Goal: Use online tool/utility: Utilize a website feature to perform a specific function

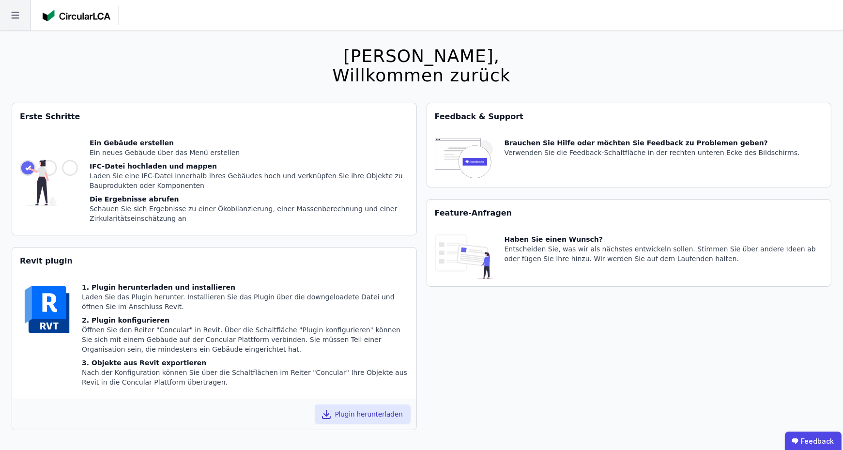
click at [16, 18] on icon at bounding box center [15, 15] width 8 height 7
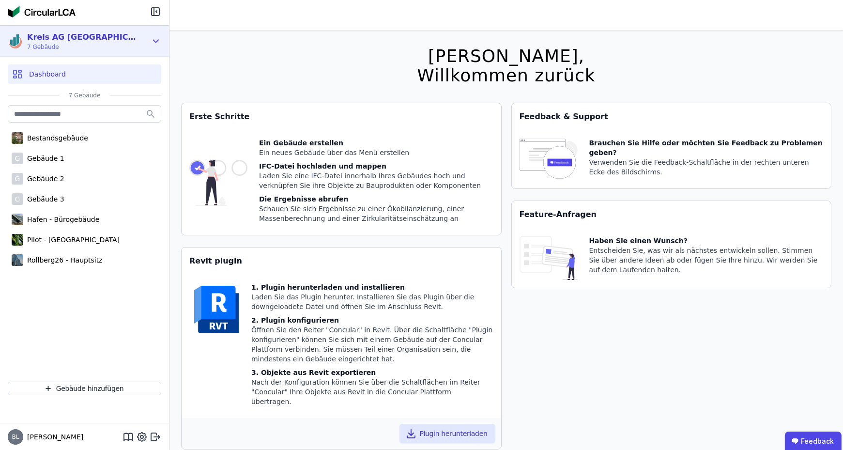
click at [146, 30] on div "Kreis AG [GEOGRAPHIC_DATA] 7 Gebäude" at bounding box center [84, 41] width 169 height 31
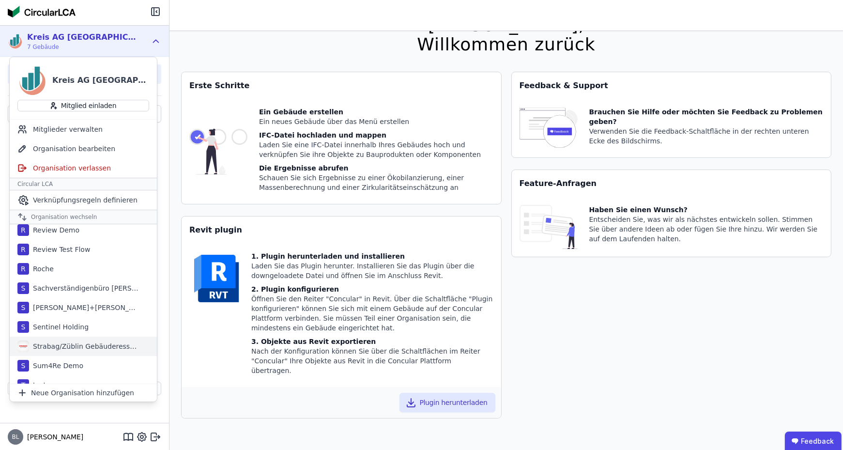
scroll to position [678, 0]
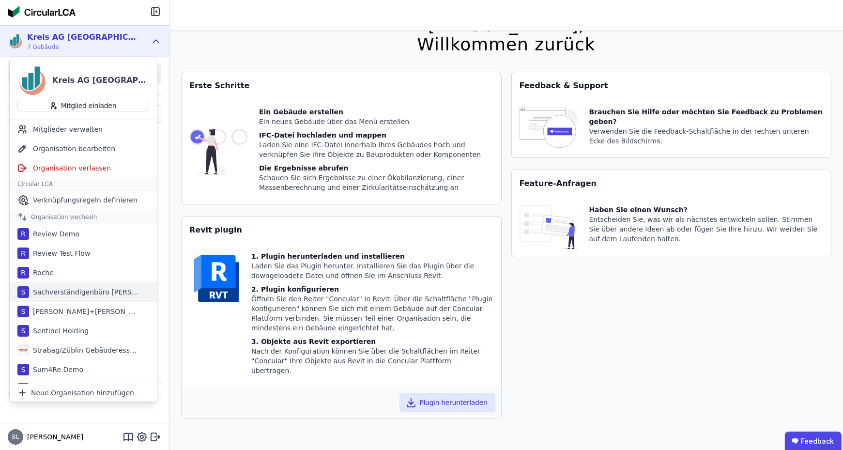
click at [71, 289] on div "Sachverständigenbüro [PERSON_NAME]" at bounding box center [84, 292] width 111 height 10
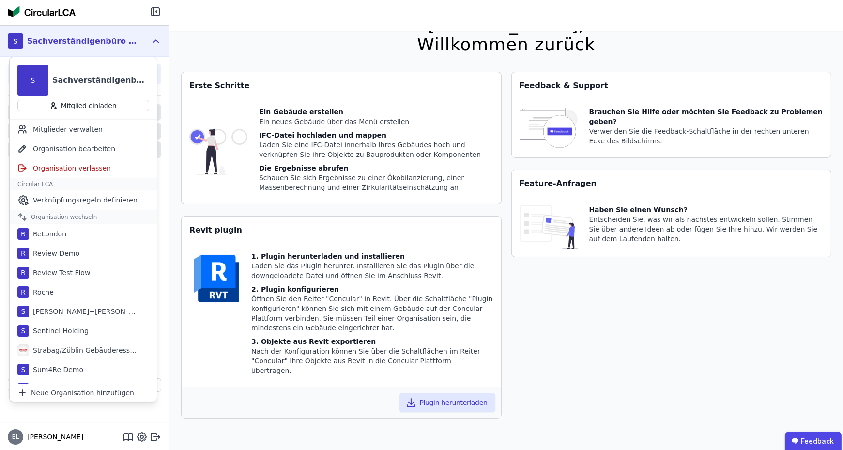
scroll to position [698, 0]
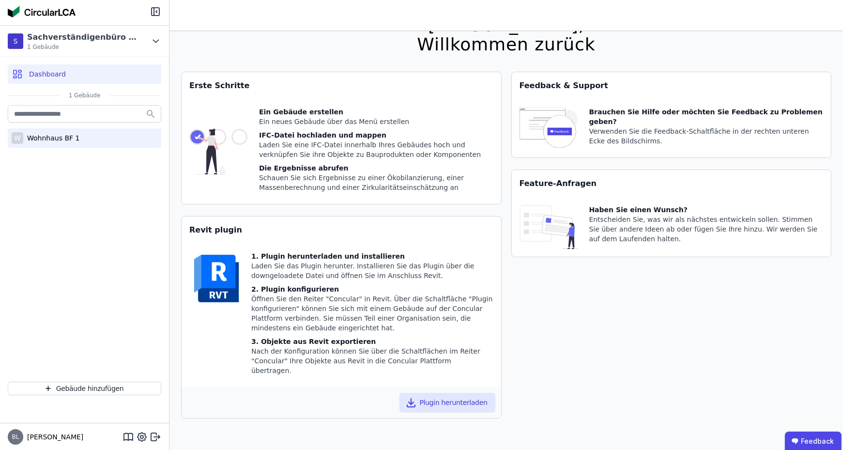
click at [63, 143] on div "W Wohnhaus BF 1" at bounding box center [85, 137] width 154 height 19
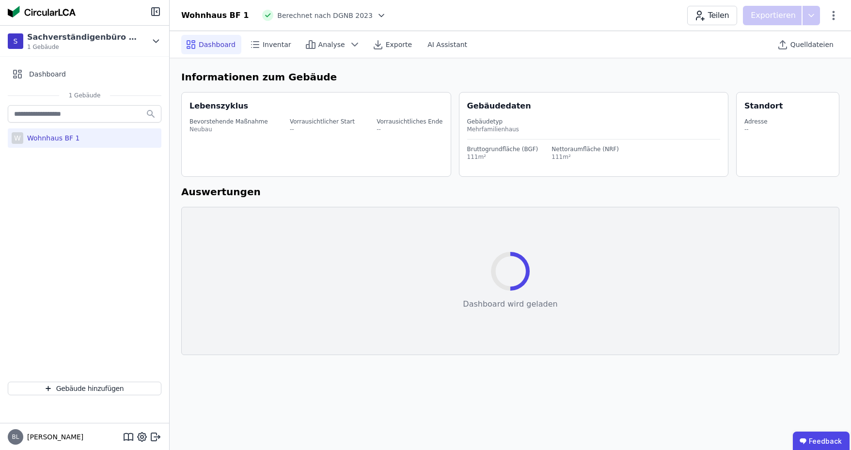
select select "*"
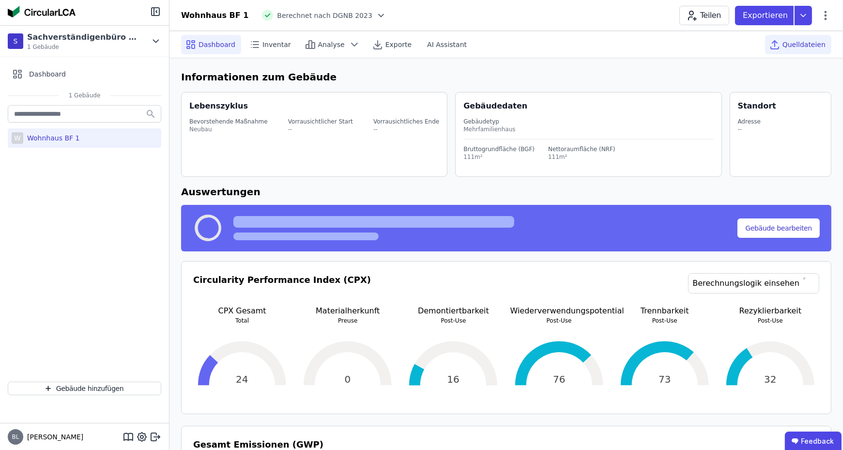
click at [781, 43] on icon at bounding box center [775, 45] width 12 height 12
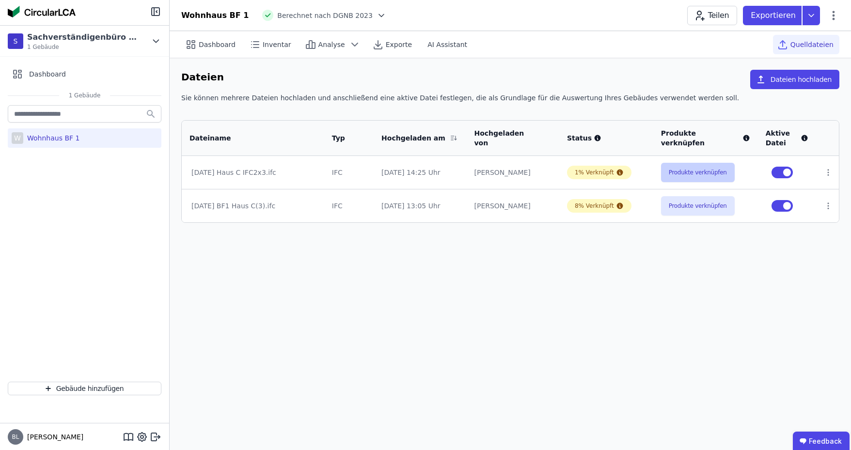
click at [694, 171] on button "Produkte verknüpfen" at bounding box center [698, 172] width 74 height 19
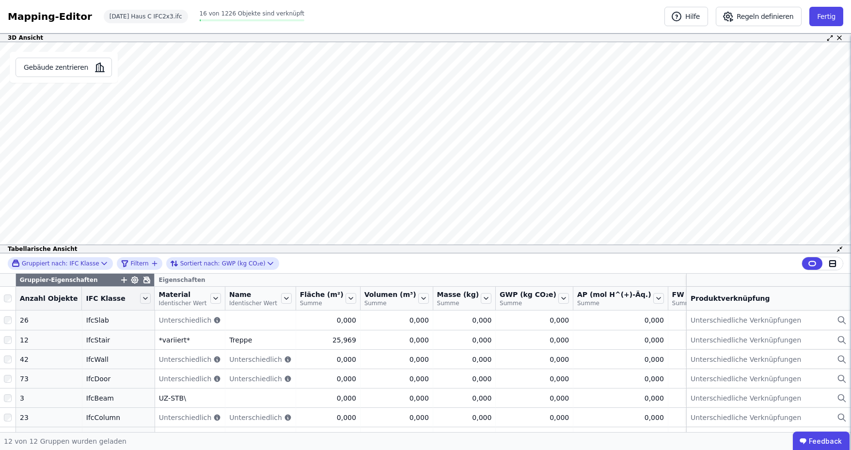
click at [457, 62] on div "3D Ansicht Gebäude zentrieren Es sind keine Objektdaten verfügbar Dieses Objekt…" at bounding box center [425, 232] width 851 height 399
click at [99, 262] on icon at bounding box center [104, 264] width 10 height 10
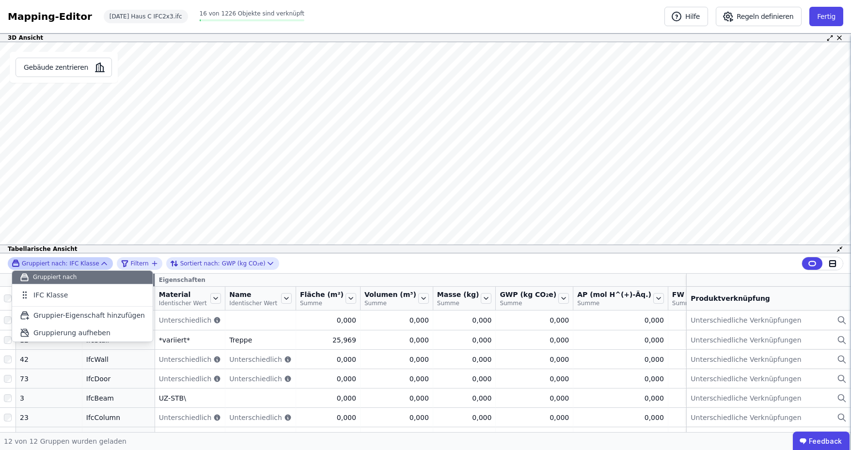
click at [102, 264] on icon at bounding box center [104, 263] width 5 height 2
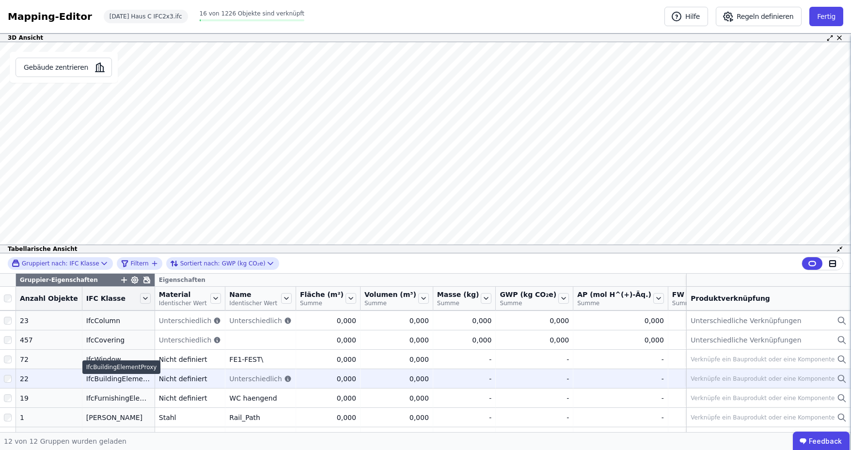
scroll to position [110, 0]
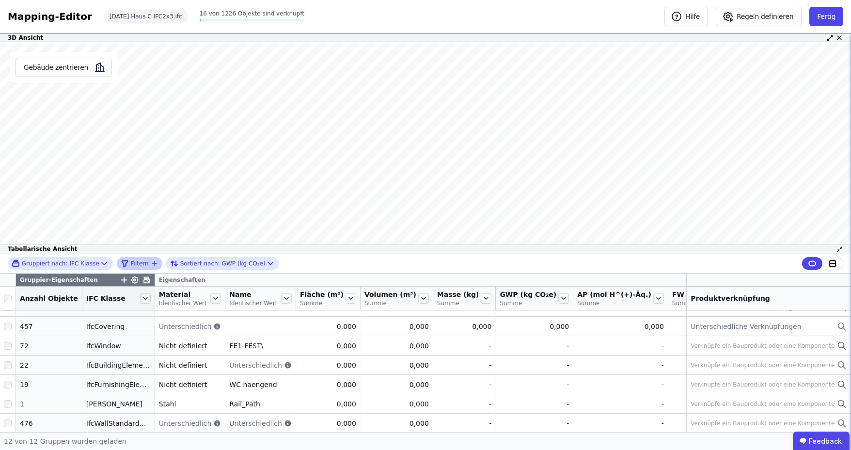
click at [151, 262] on icon "filter_by" at bounding box center [155, 264] width 8 height 8
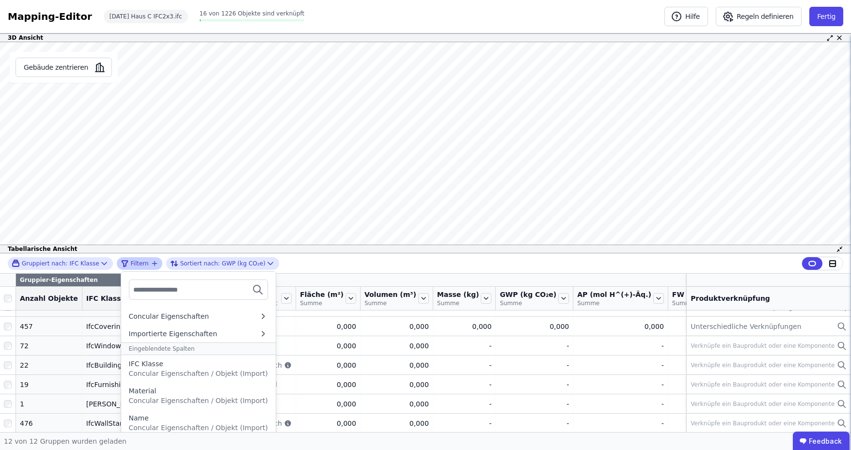
click at [151, 291] on input "text" at bounding box center [169, 289] width 72 height 17
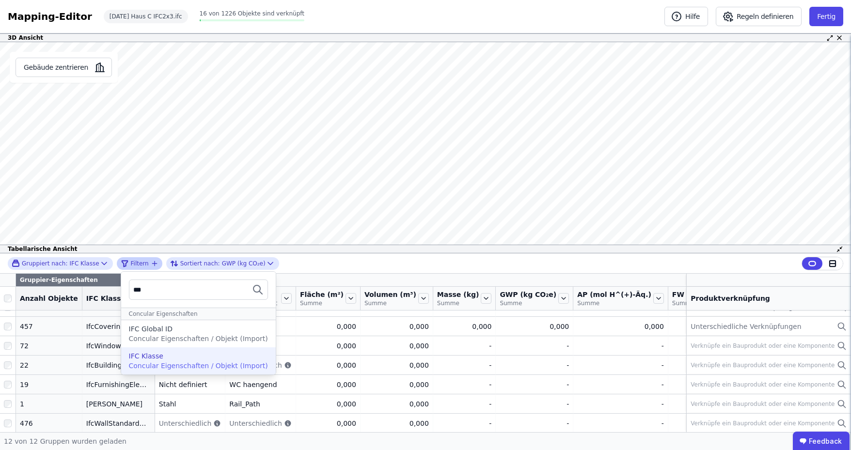
type input "***"
click at [180, 367] on span "Concular Eigenschaften / Objekt (Import)" at bounding box center [198, 366] width 139 height 8
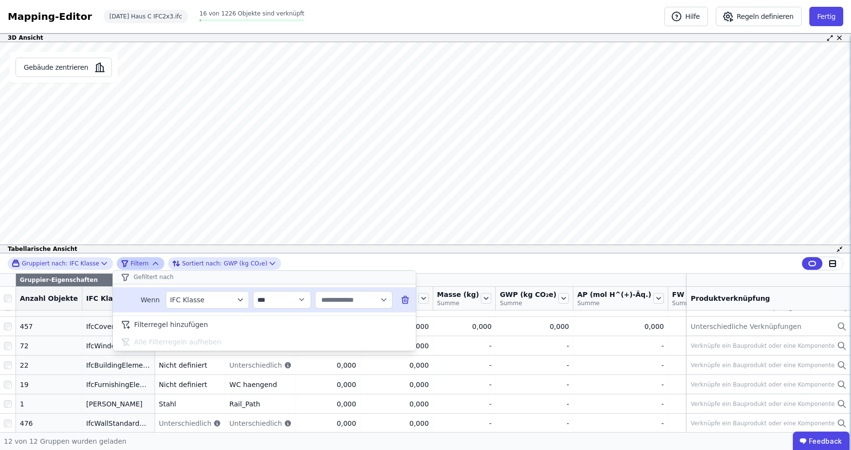
click at [352, 295] on input "text" at bounding box center [349, 299] width 60 height 17
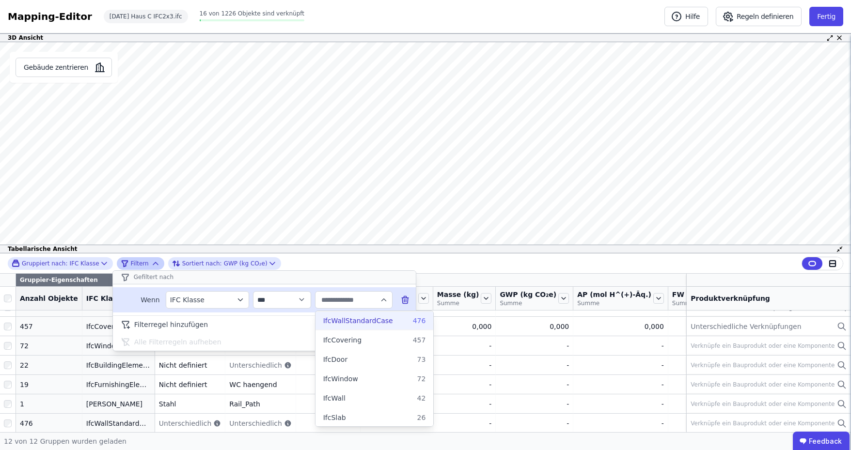
click at [363, 321] on span "IfcWallStandardCase" at bounding box center [358, 321] width 70 height 10
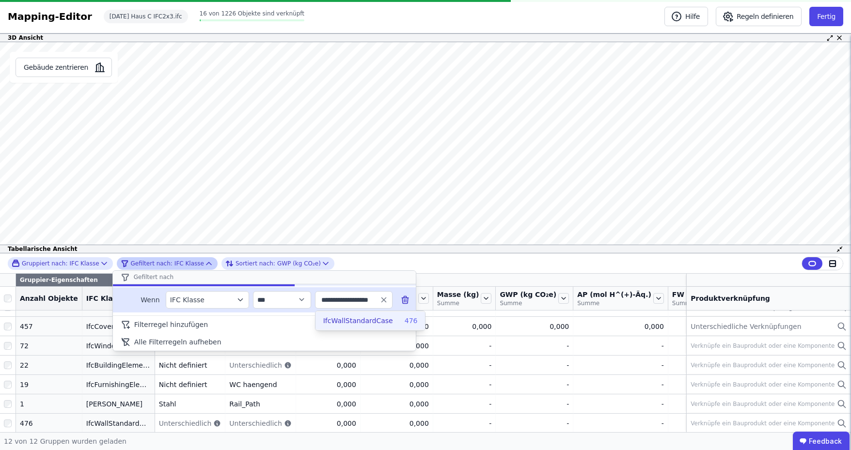
type input "**********"
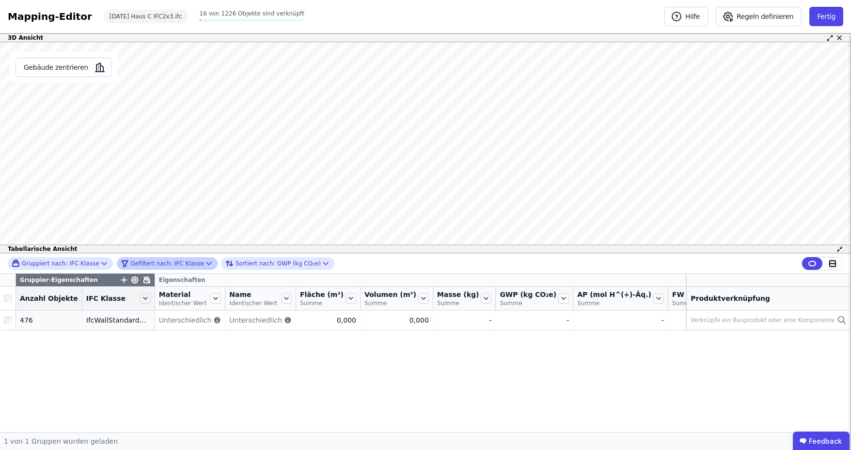
click at [447, 261] on div "Gruppiert nach: IFC Klasse Gefiltert nach: IFC Klasse Sortiert nach: GWP (kg CO…" at bounding box center [425, 263] width 851 height 20
click at [144, 281] on icon at bounding box center [147, 280] width 6 height 6
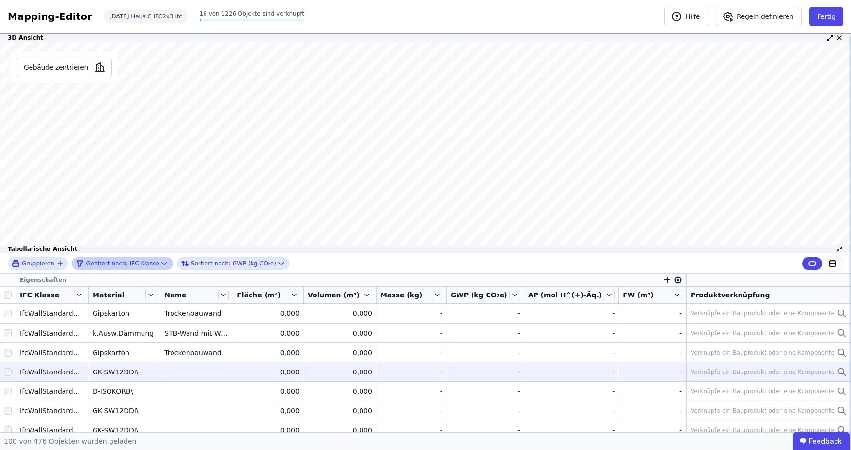
click at [10, 365] on div at bounding box center [8, 371] width 16 height 17
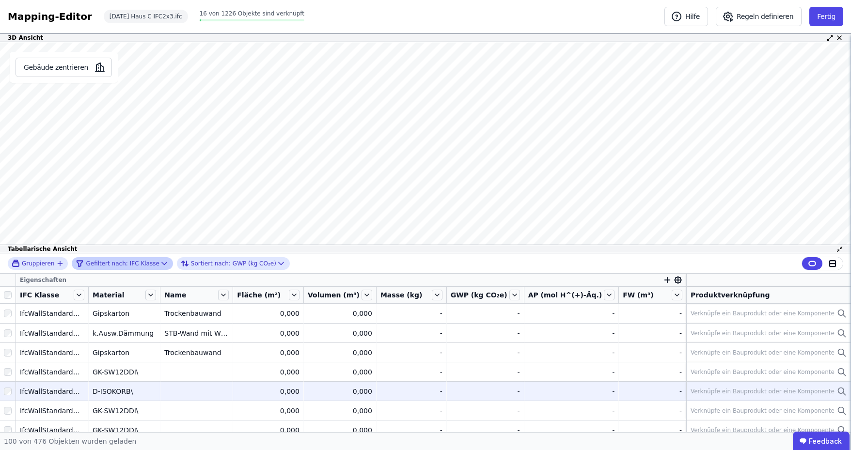
click at [5, 387] on div at bounding box center [8, 391] width 16 height 17
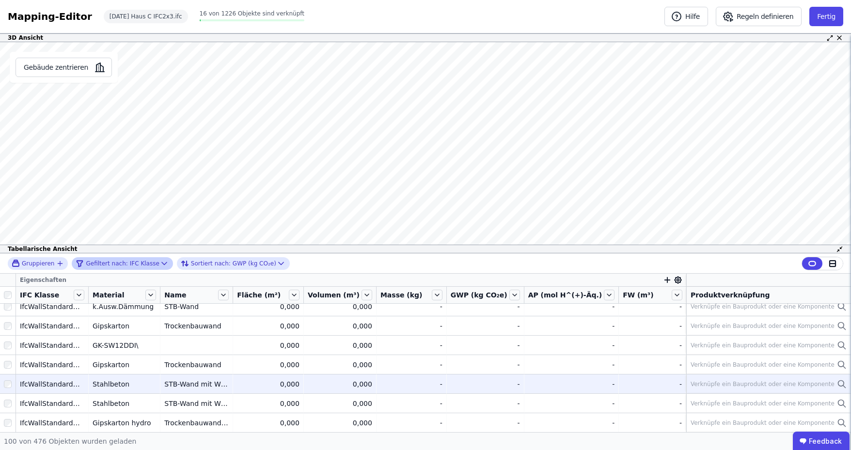
scroll to position [242, 0]
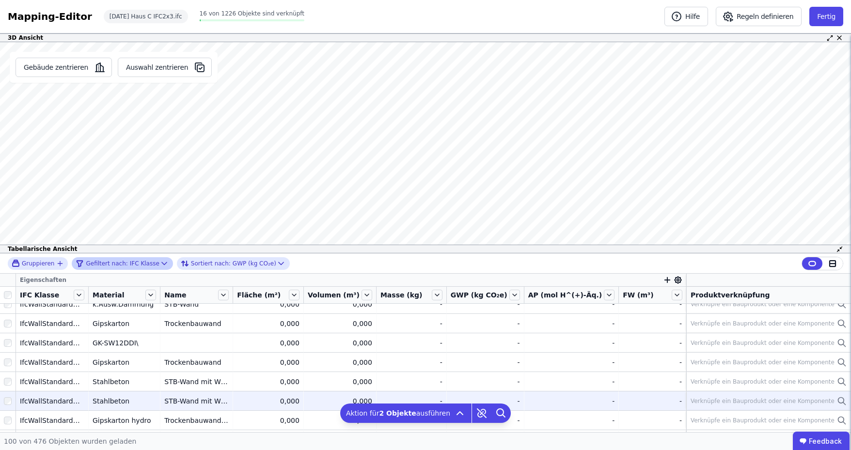
click at [10, 406] on div at bounding box center [8, 400] width 16 height 17
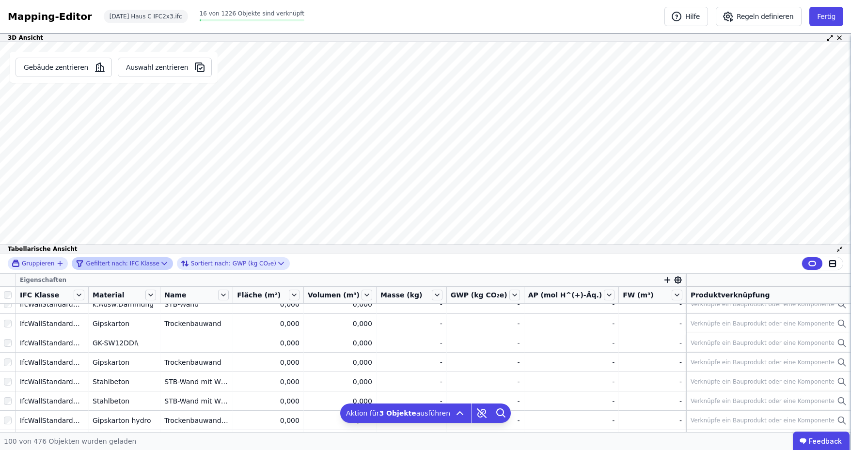
drag, startPoint x: 207, startPoint y: 159, endPoint x: 212, endPoint y: 172, distance: 13.3
click at [212, 172] on div "Gebäude zentrieren Auswahl zentrieren" at bounding box center [113, 147] width 227 height 211
click at [667, 279] on icon "button" at bounding box center [667, 280] width 0 height 5
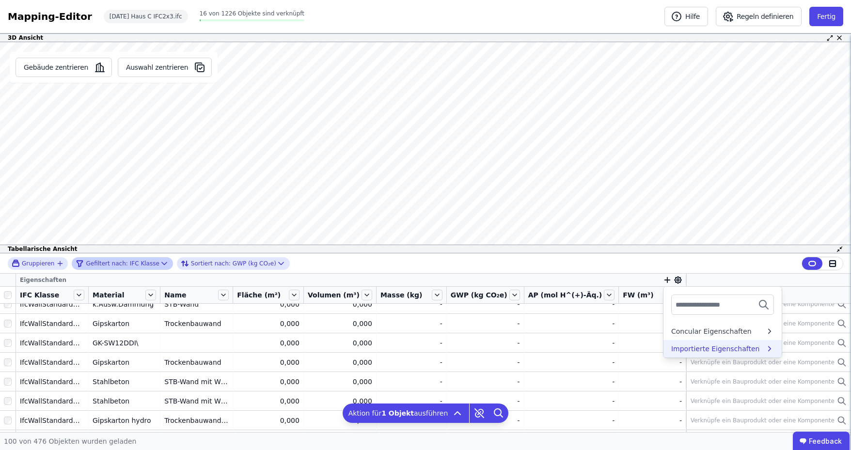
click at [684, 349] on div "Importierte Eigenschaften" at bounding box center [715, 349] width 89 height 10
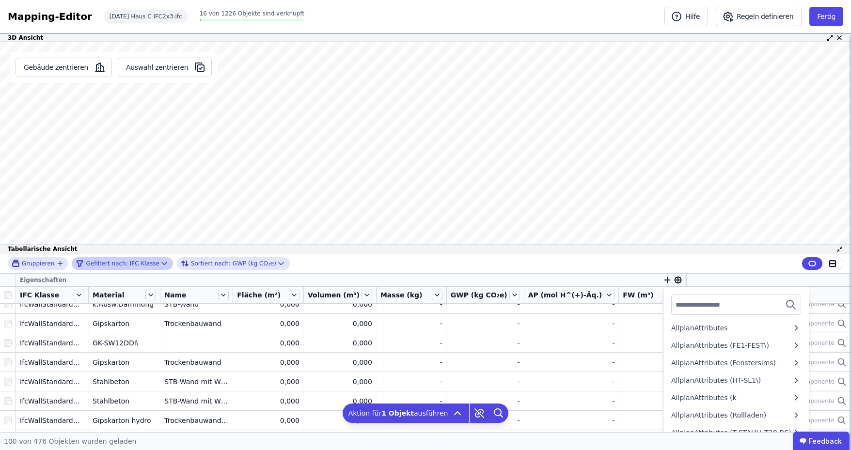
scroll to position [0, 0]
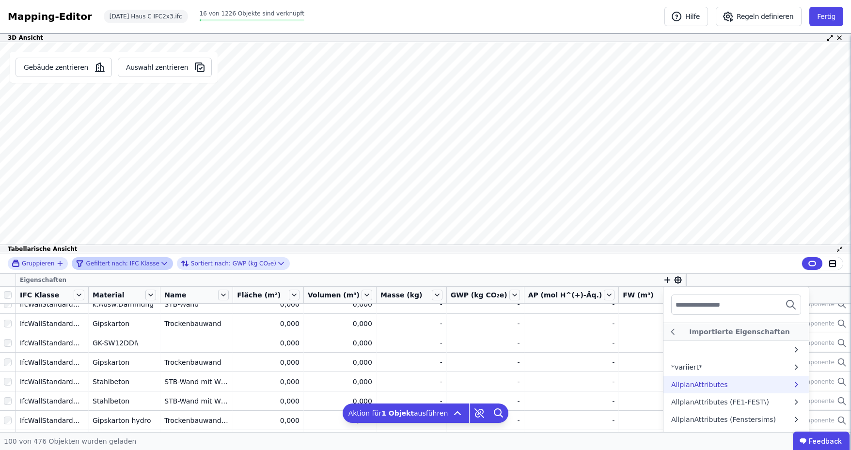
click at [746, 384] on div "AllplanAttributes" at bounding box center [731, 385] width 121 height 10
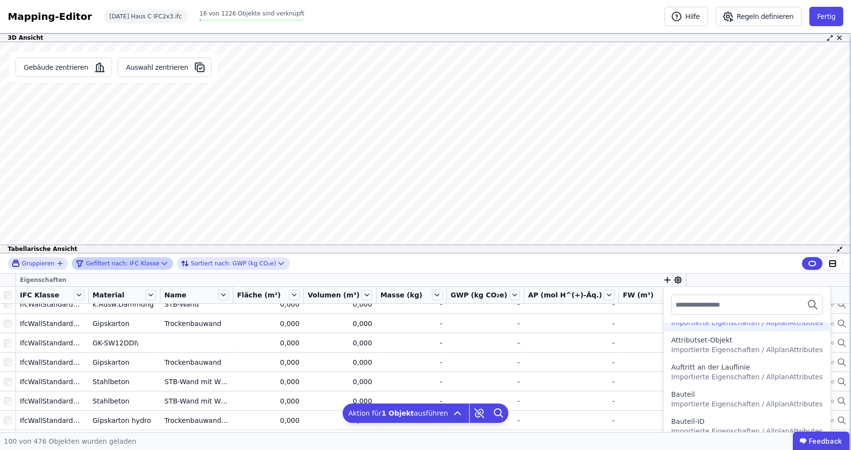
scroll to position [194, 0]
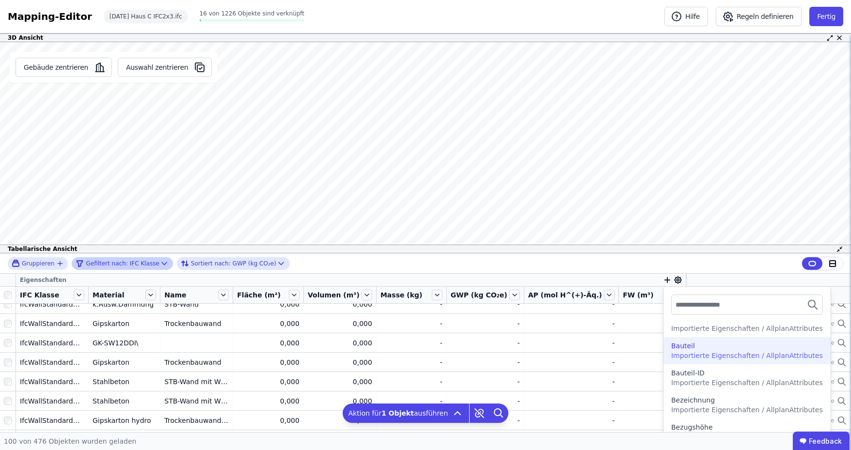
click at [761, 355] on span "Importierte Eigenschaften / AllplanAttributes" at bounding box center [747, 356] width 152 height 8
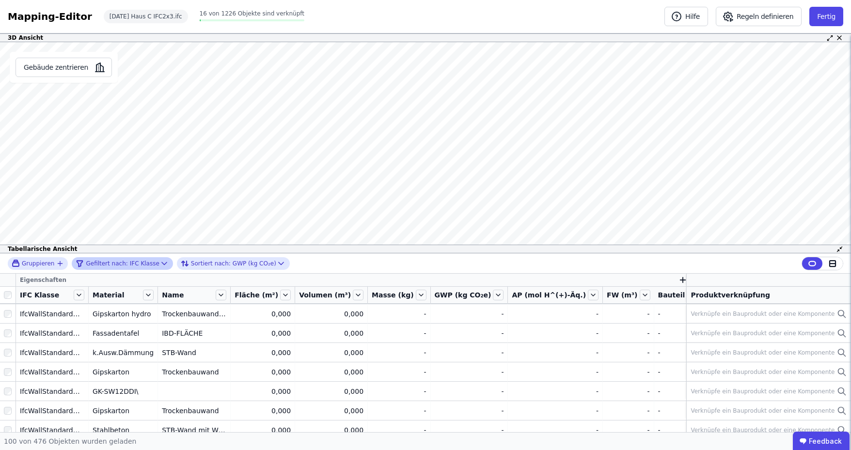
click at [686, 293] on icon at bounding box center [691, 295] width 11 height 11
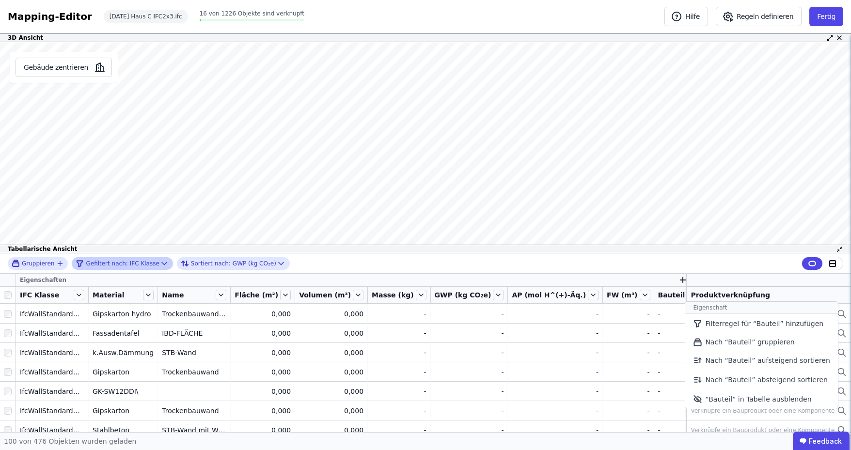
click at [678, 280] on icon "button" at bounding box center [682, 280] width 9 height 9
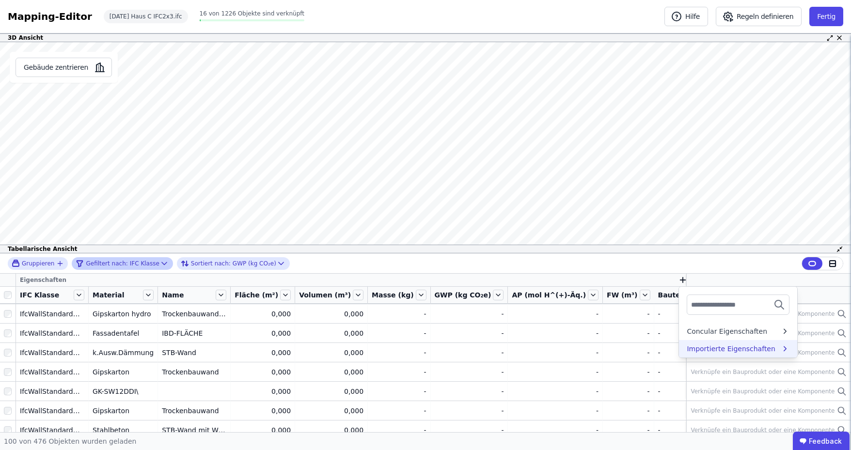
click at [686, 344] on div "Importierte Eigenschaften" at bounding box center [730, 349] width 89 height 10
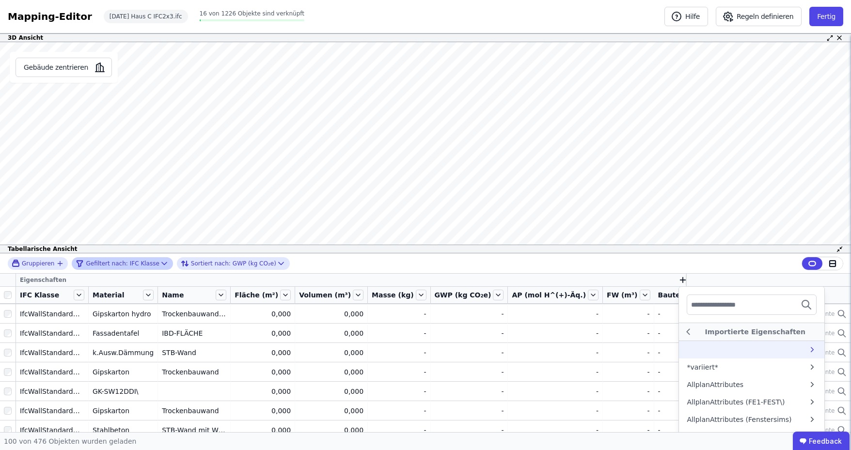
click at [710, 350] on div at bounding box center [751, 349] width 145 height 17
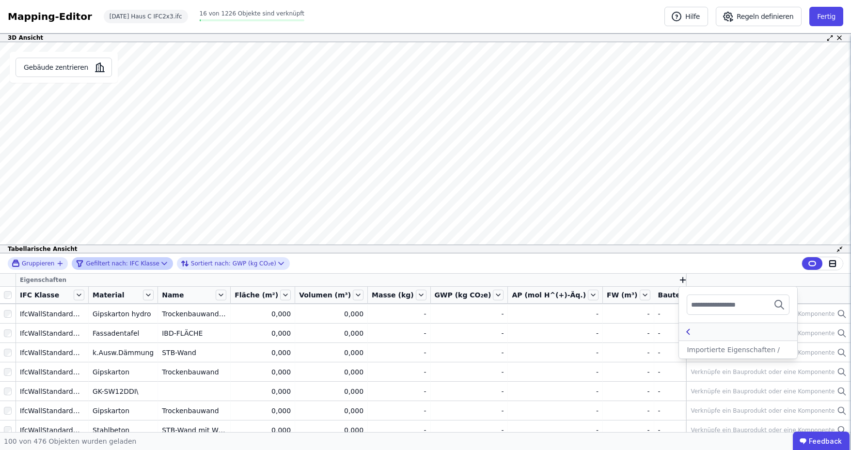
click at [683, 326] on icon at bounding box center [688, 332] width 11 height 12
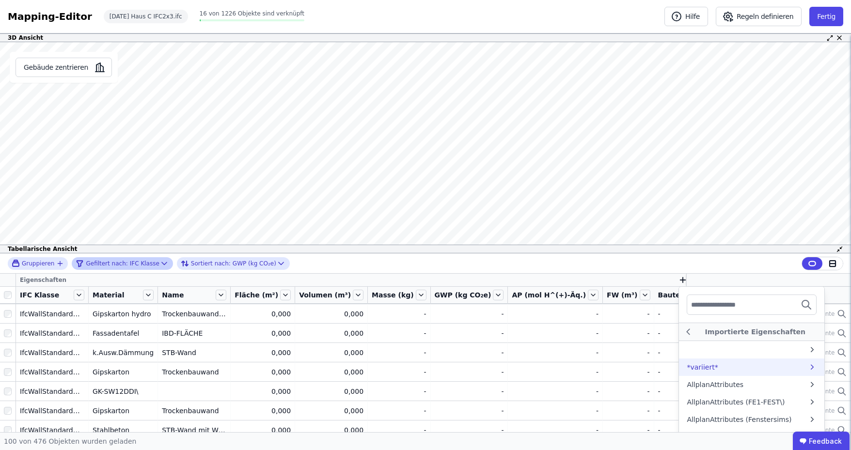
click at [712, 370] on div "*variiert*" at bounding box center [746, 367] width 121 height 10
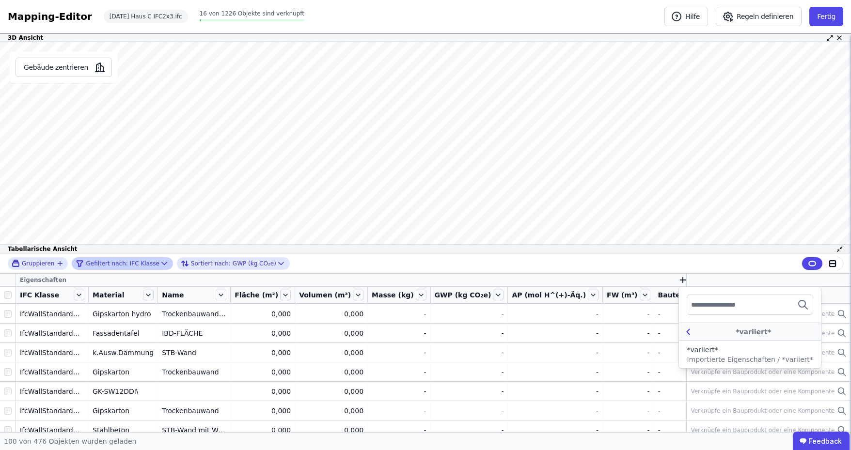
click at [683, 326] on icon at bounding box center [688, 332] width 11 height 12
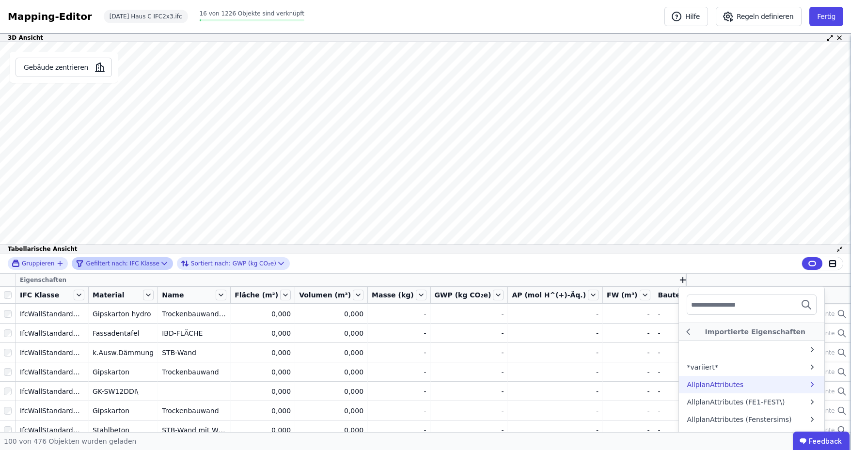
click at [713, 381] on div "AllplanAttributes" at bounding box center [714, 385] width 57 height 10
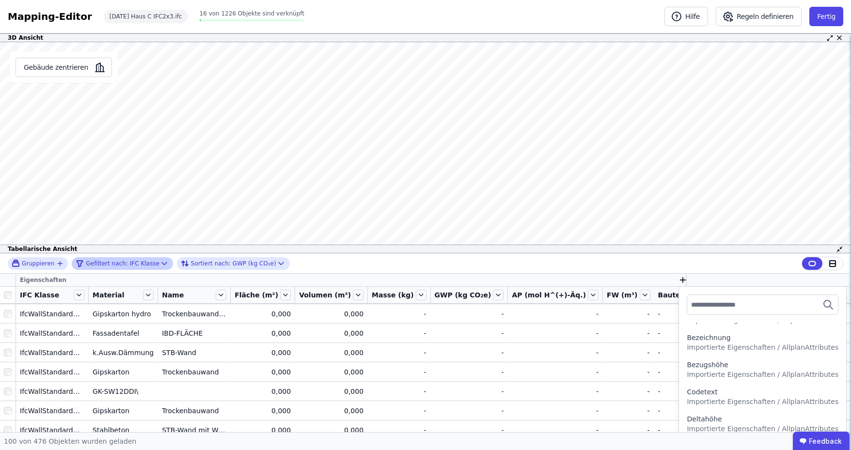
scroll to position [242, 0]
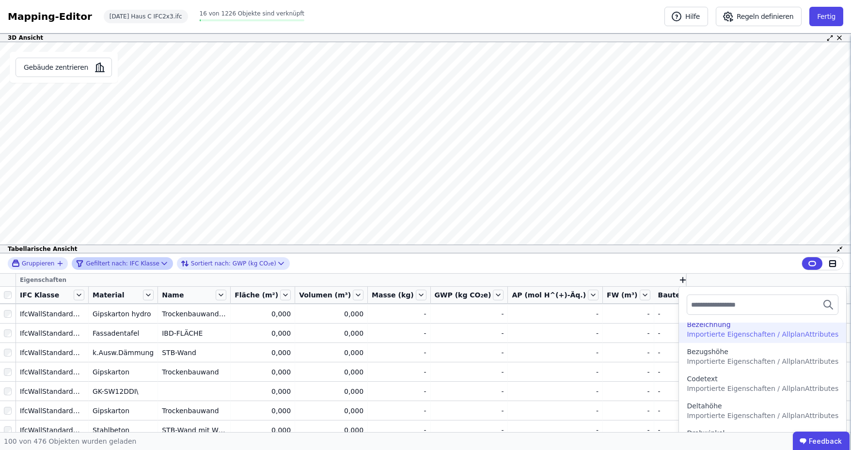
click at [725, 334] on span "Importierte Eigenschaften / AllplanAttributes" at bounding box center [762, 334] width 152 height 8
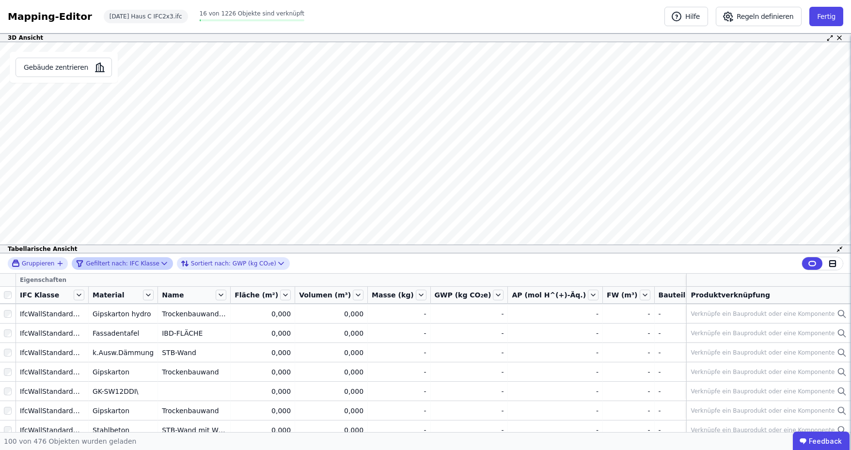
click at [687, 296] on icon at bounding box center [692, 295] width 11 height 11
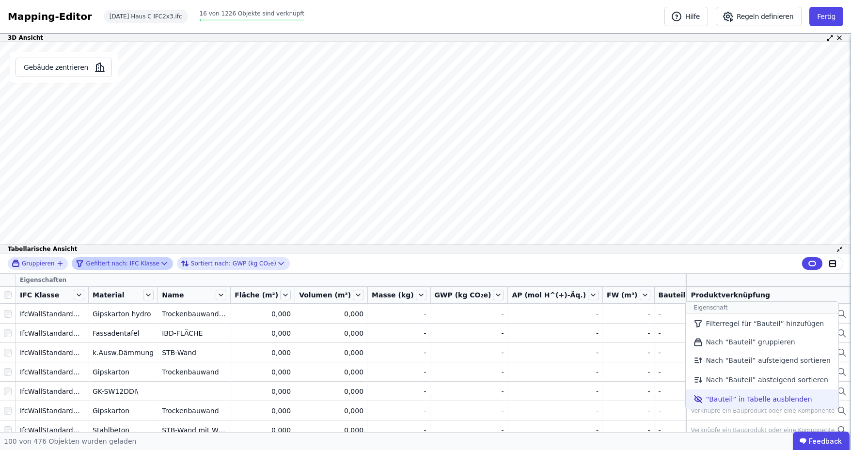
click at [685, 397] on li "“Bauteil” in Tabelle ausblenden" at bounding box center [761, 398] width 152 height 19
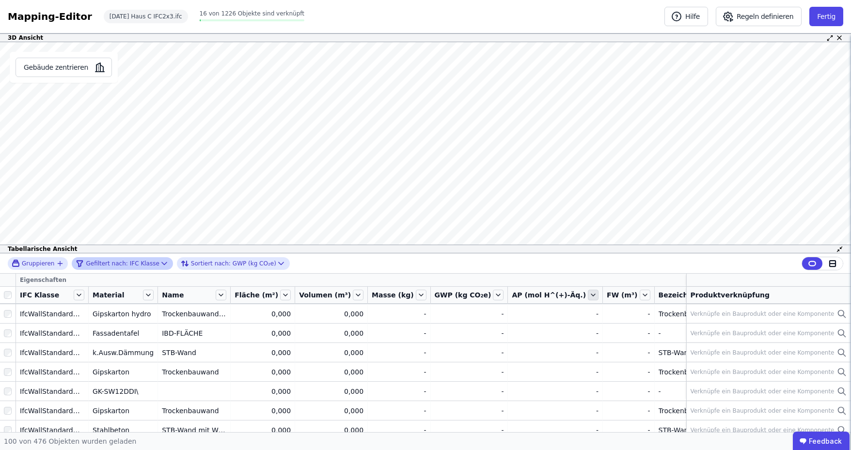
click at [588, 296] on icon at bounding box center [593, 295] width 11 height 11
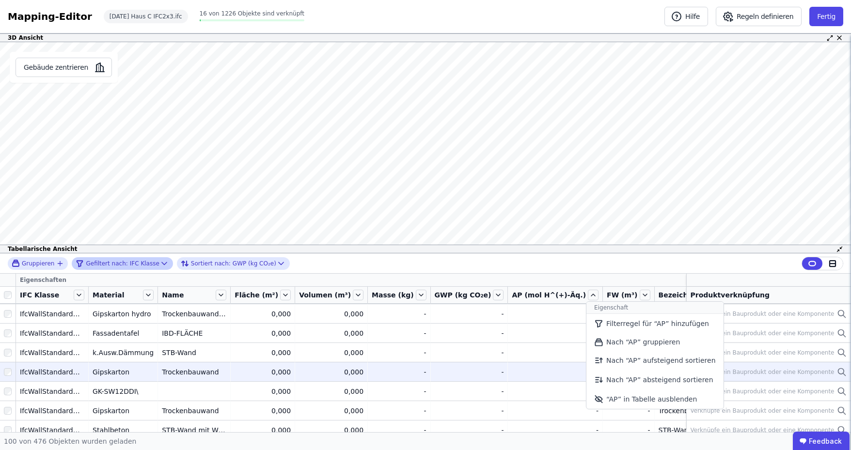
click at [595, 401] on icon at bounding box center [598, 399] width 7 height 5
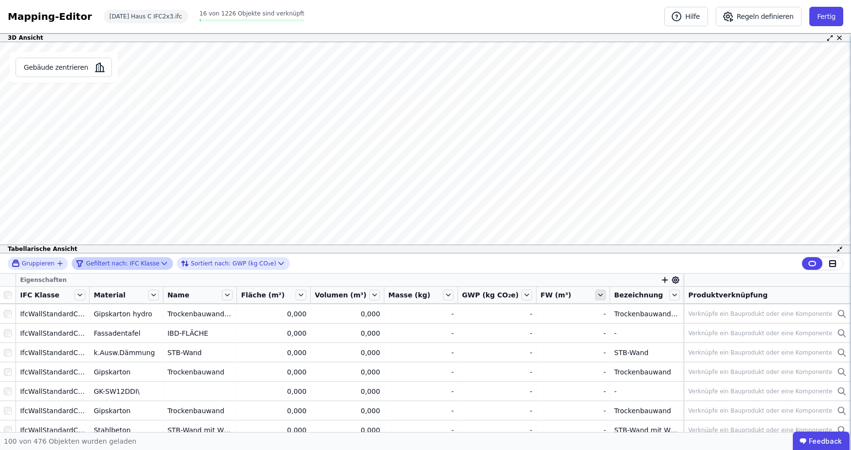
click at [598, 295] on icon at bounding box center [600, 295] width 4 height 2
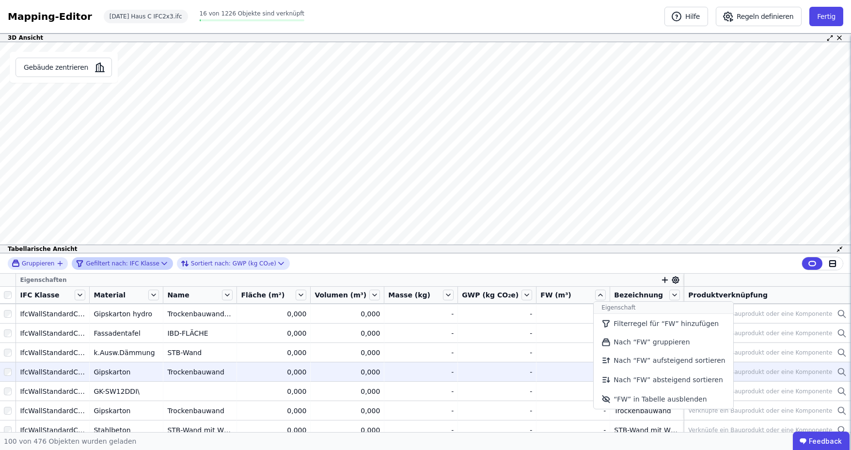
click at [605, 394] on li "“FW” in Tabelle ausblenden" at bounding box center [662, 398] width 139 height 19
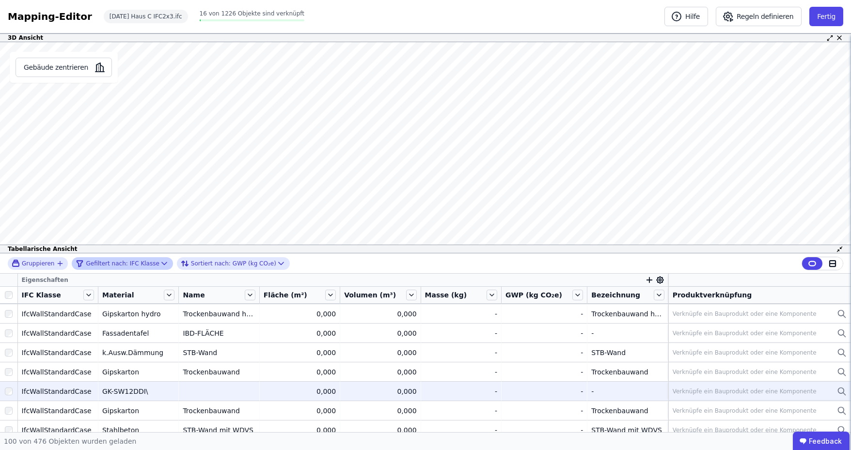
click at [226, 393] on td at bounding box center [219, 390] width 80 height 19
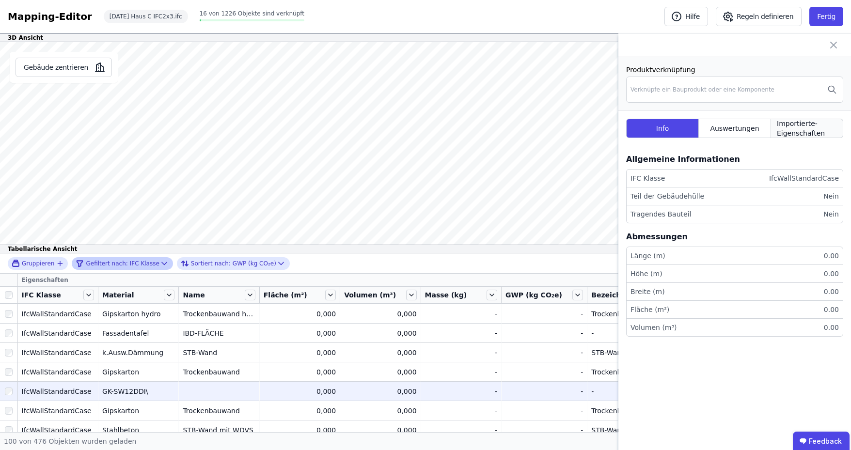
click at [794, 131] on span "Importierte-Eigenschaften" at bounding box center [806, 128] width 60 height 19
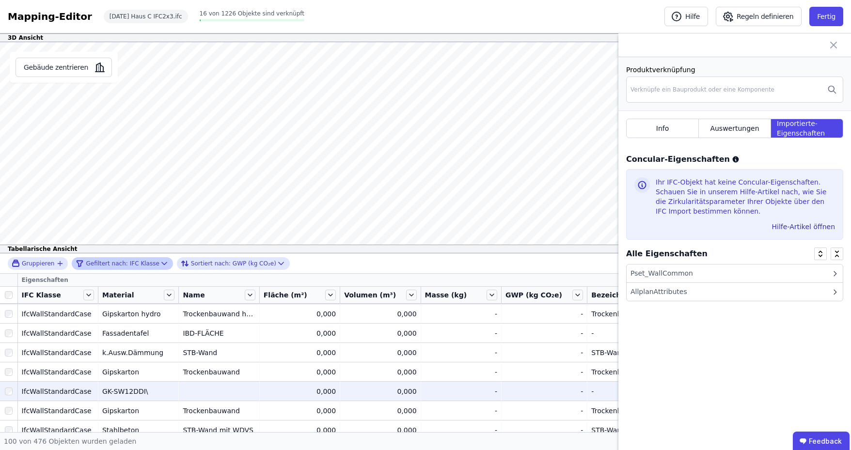
click at [763, 294] on div "AllplanAttributes" at bounding box center [734, 292] width 216 height 18
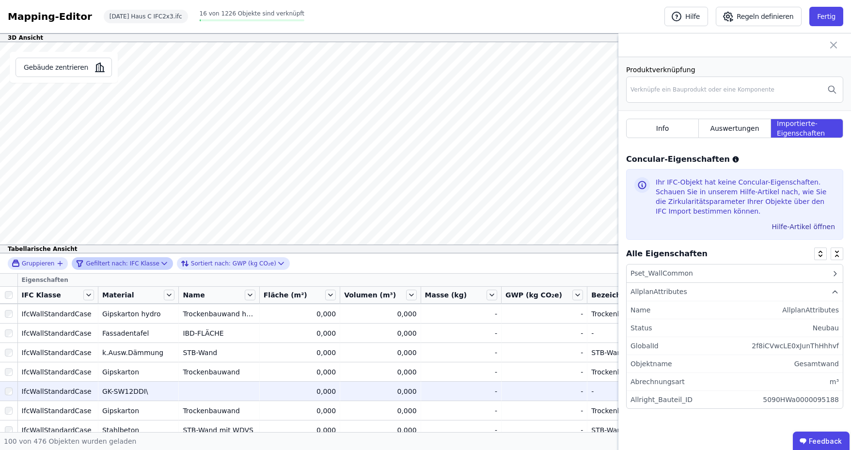
click at [834, 270] on icon at bounding box center [835, 274] width 8 height 8
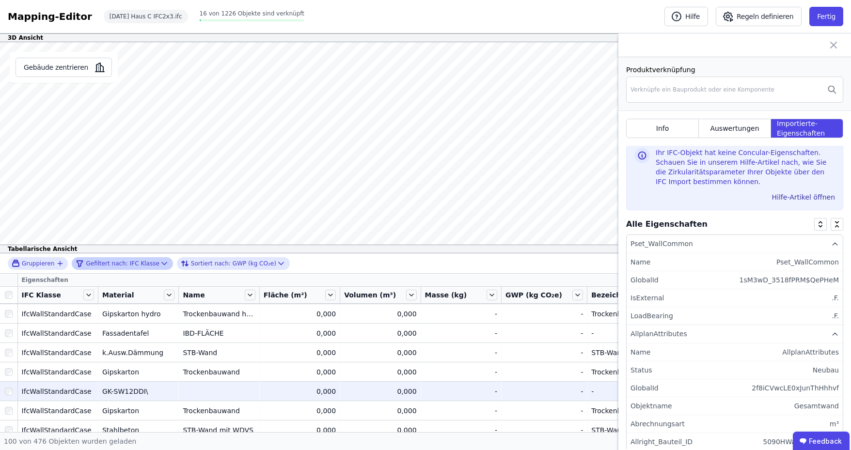
scroll to position [43, 0]
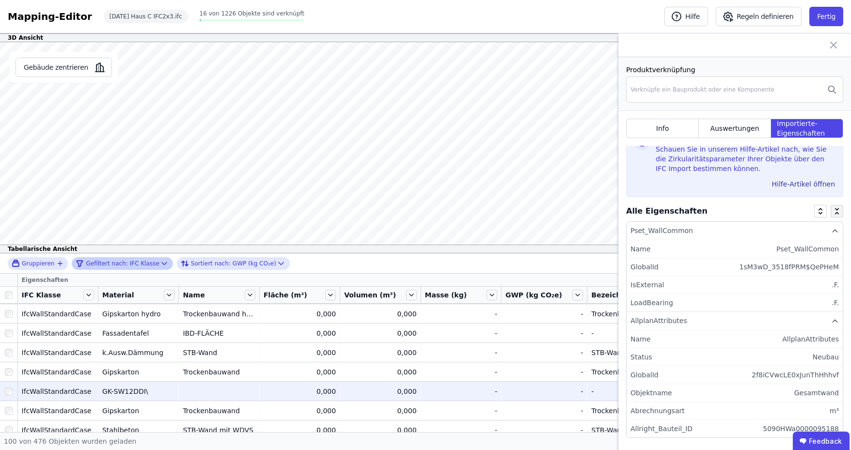
click at [833, 209] on icon at bounding box center [837, 213] width 8 height 8
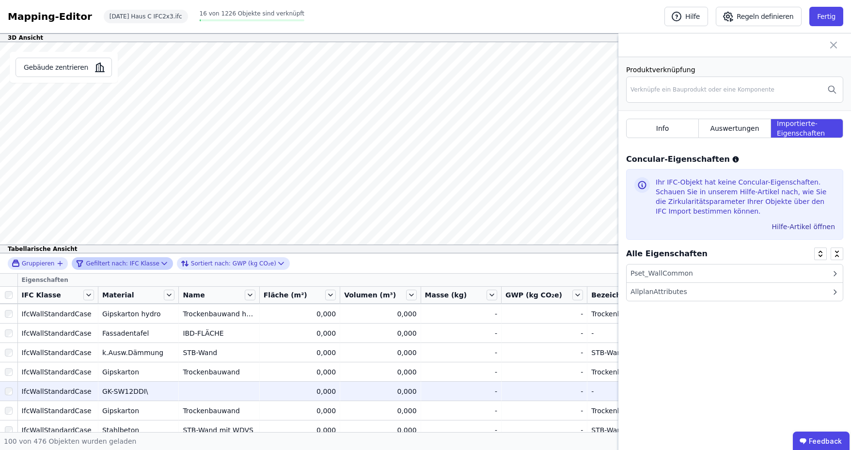
click at [834, 45] on icon at bounding box center [833, 45] width 12 height 12
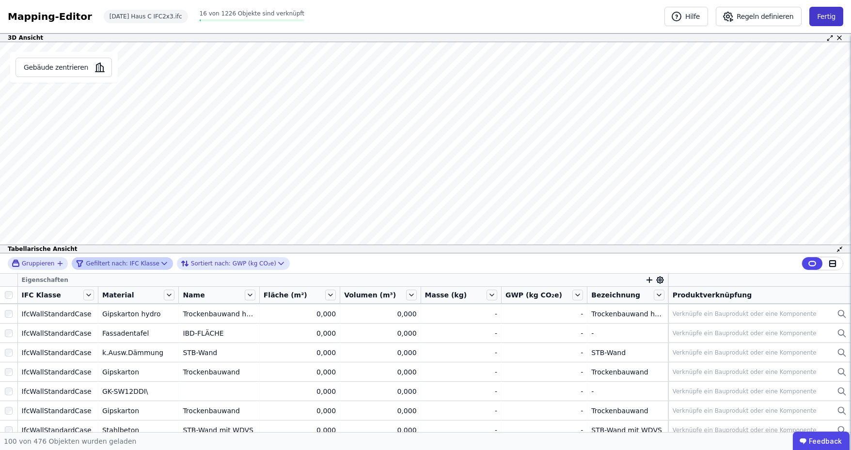
click at [819, 19] on button "Fertig" at bounding box center [826, 16] width 34 height 19
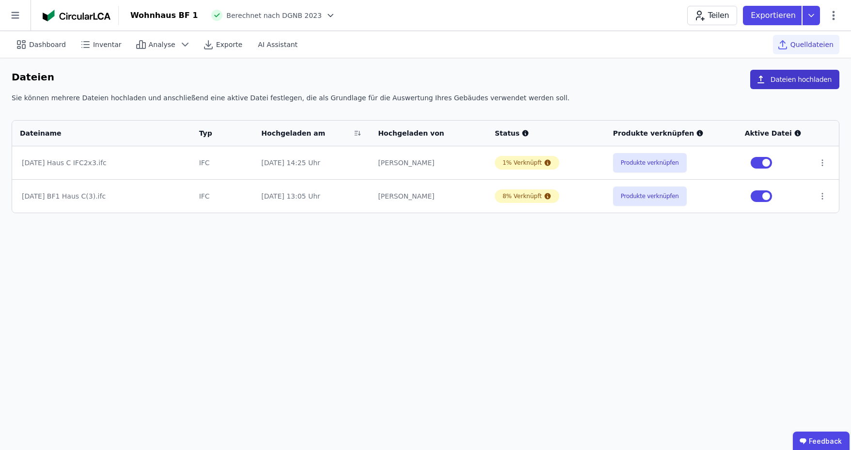
click at [793, 75] on button "Dateien hochladen" at bounding box center [794, 79] width 89 height 19
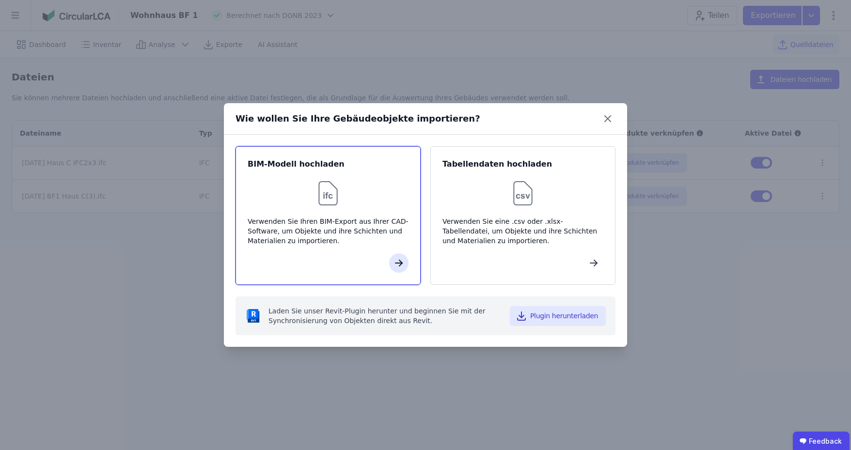
click at [396, 265] on icon "button" at bounding box center [399, 263] width 12 height 12
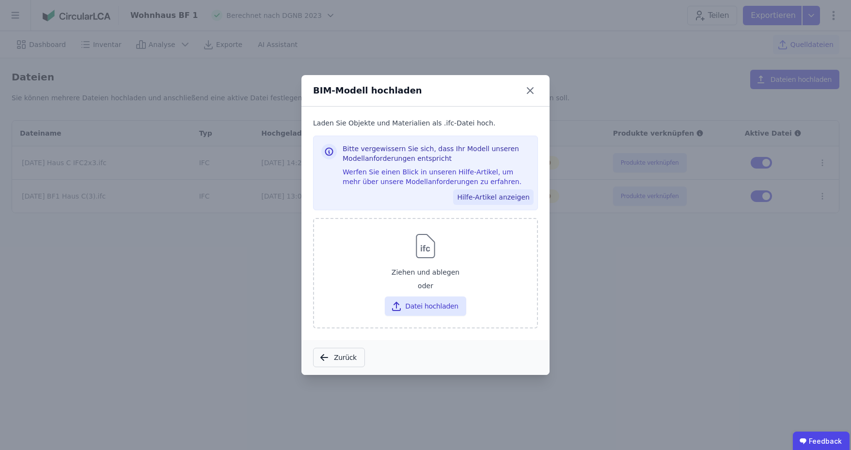
click at [492, 197] on button "Hilfe-Artikel anzeigen" at bounding box center [493, 197] width 80 height 16
click at [648, 281] on div "BIM-Modell hochladen Laden Sie Objekte und Materialien als .ifc-Datei hoch. Bit…" at bounding box center [425, 225] width 851 height 450
click at [531, 88] on icon at bounding box center [530, 91] width 16 height 16
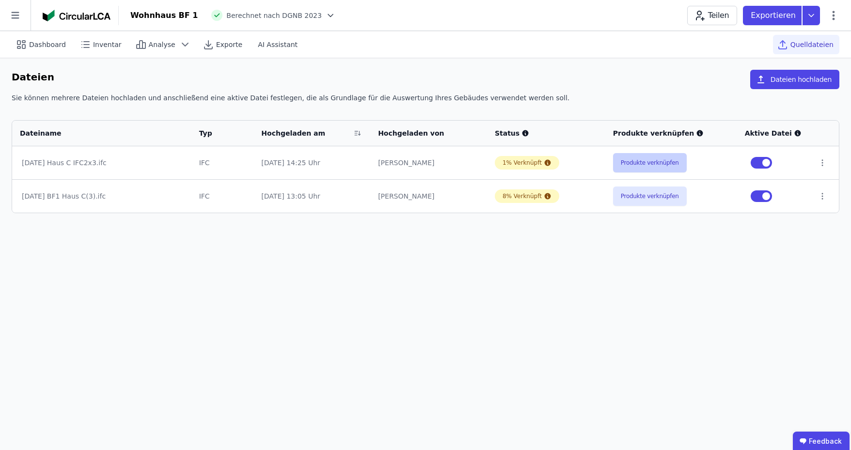
click at [637, 159] on button "Produkte verknüpfen" at bounding box center [650, 162] width 74 height 19
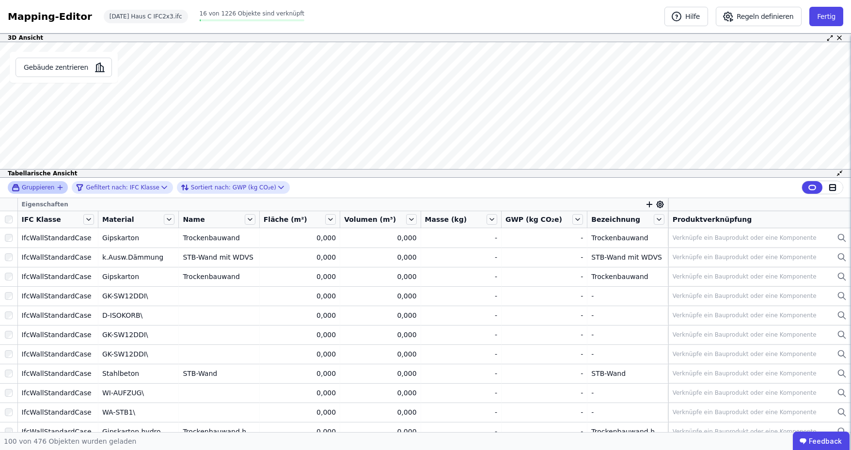
click at [58, 187] on icon "button" at bounding box center [60, 187] width 4 height 0
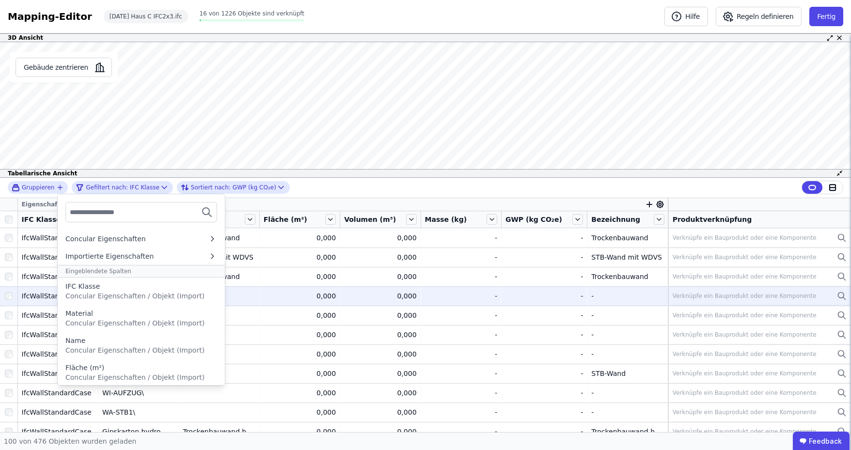
click at [98, 315] on div "Material" at bounding box center [141, 314] width 152 height 10
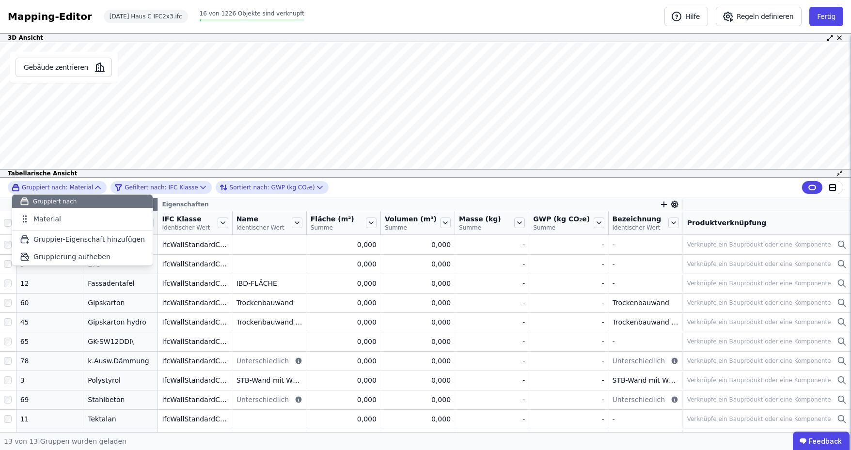
click at [344, 187] on div "Gruppiert nach: Material Gruppiert nach Material To pick up a draggable item, p…" at bounding box center [425, 188] width 851 height 20
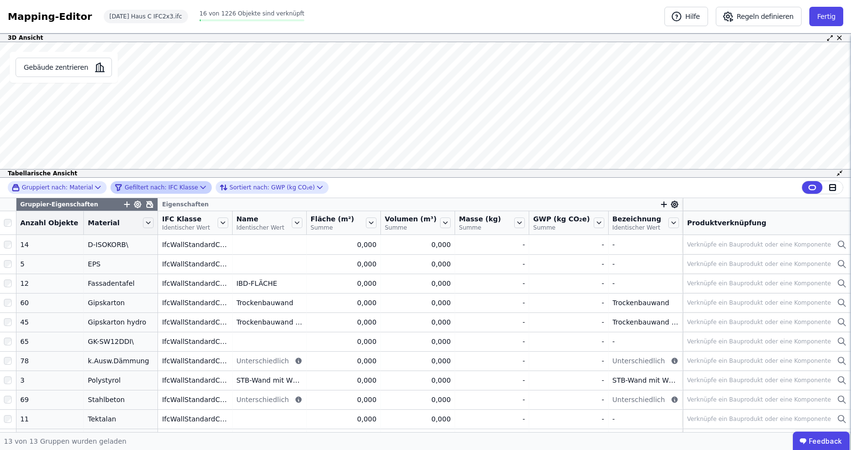
click at [198, 183] on icon at bounding box center [203, 188] width 10 height 10
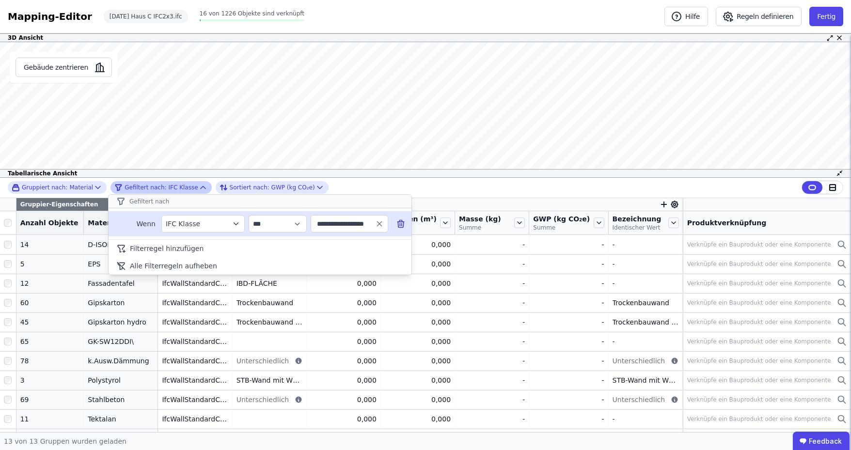
click at [398, 223] on icon at bounding box center [401, 224] width 10 height 10
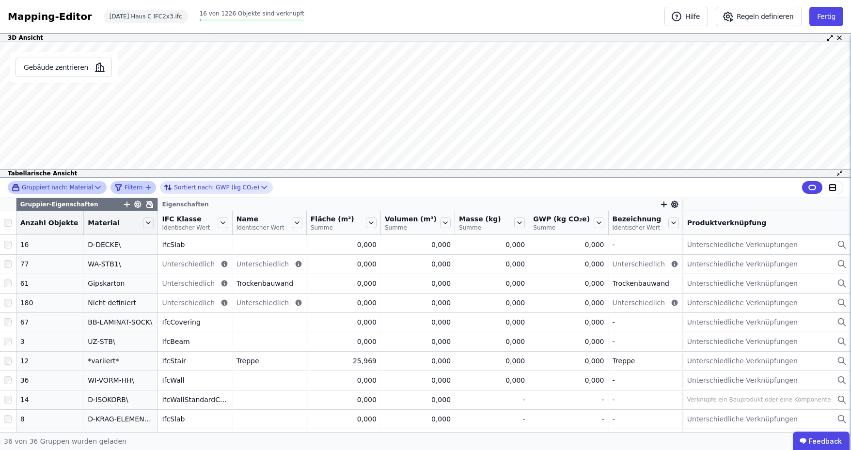
click at [93, 187] on icon at bounding box center [98, 188] width 10 height 10
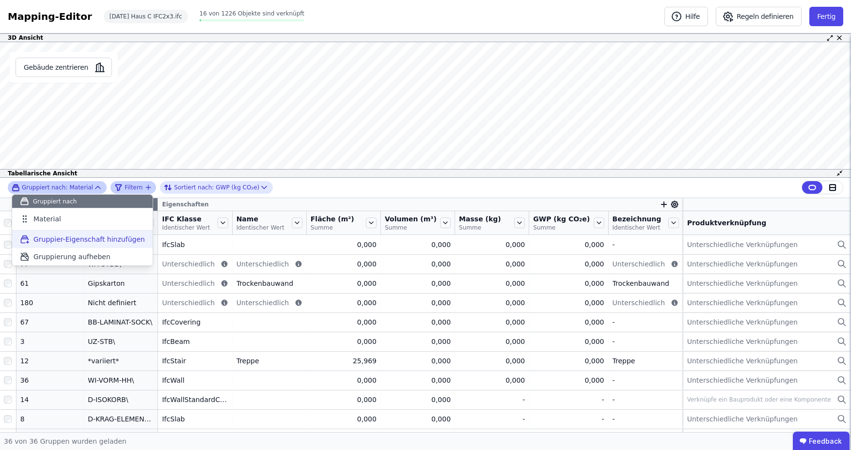
click at [64, 234] on span "Gruppier-Eigenschaft hinzufügen" at bounding box center [88, 239] width 111 height 10
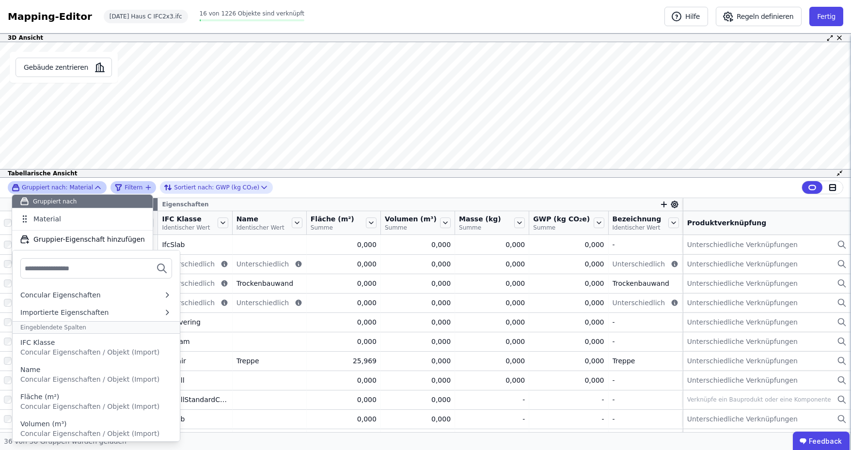
click at [64, 268] on input "text" at bounding box center [61, 268] width 72 height 17
click at [80, 344] on div "IFC Klasse" at bounding box center [96, 343] width 152 height 10
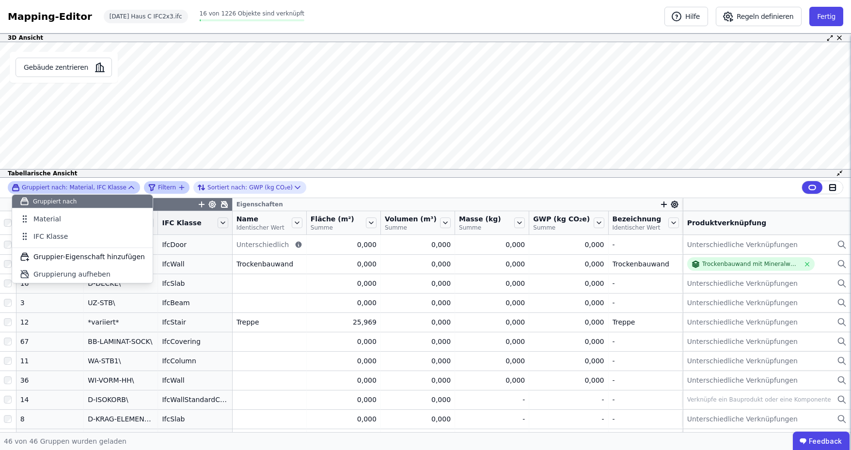
click at [336, 194] on div "Gruppiert nach: Material, IFC Klasse Gruppiert nach Material IFC Klasse To pick…" at bounding box center [425, 188] width 851 height 20
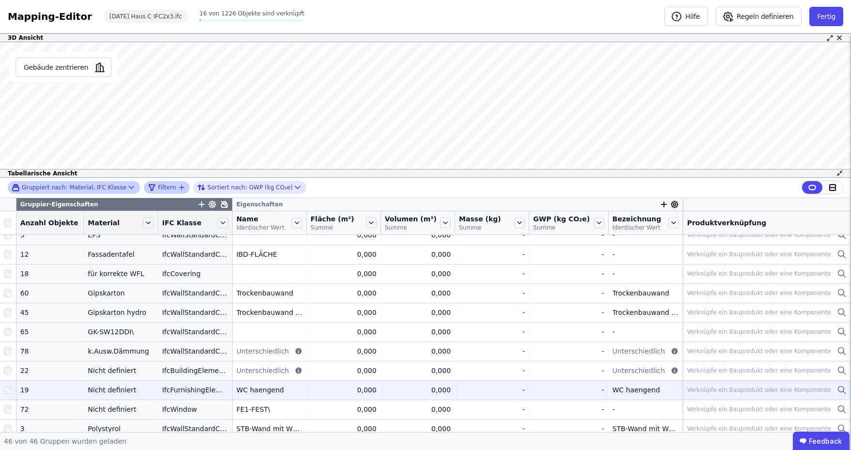
scroll to position [291, 0]
